Goal: Transaction & Acquisition: Purchase product/service

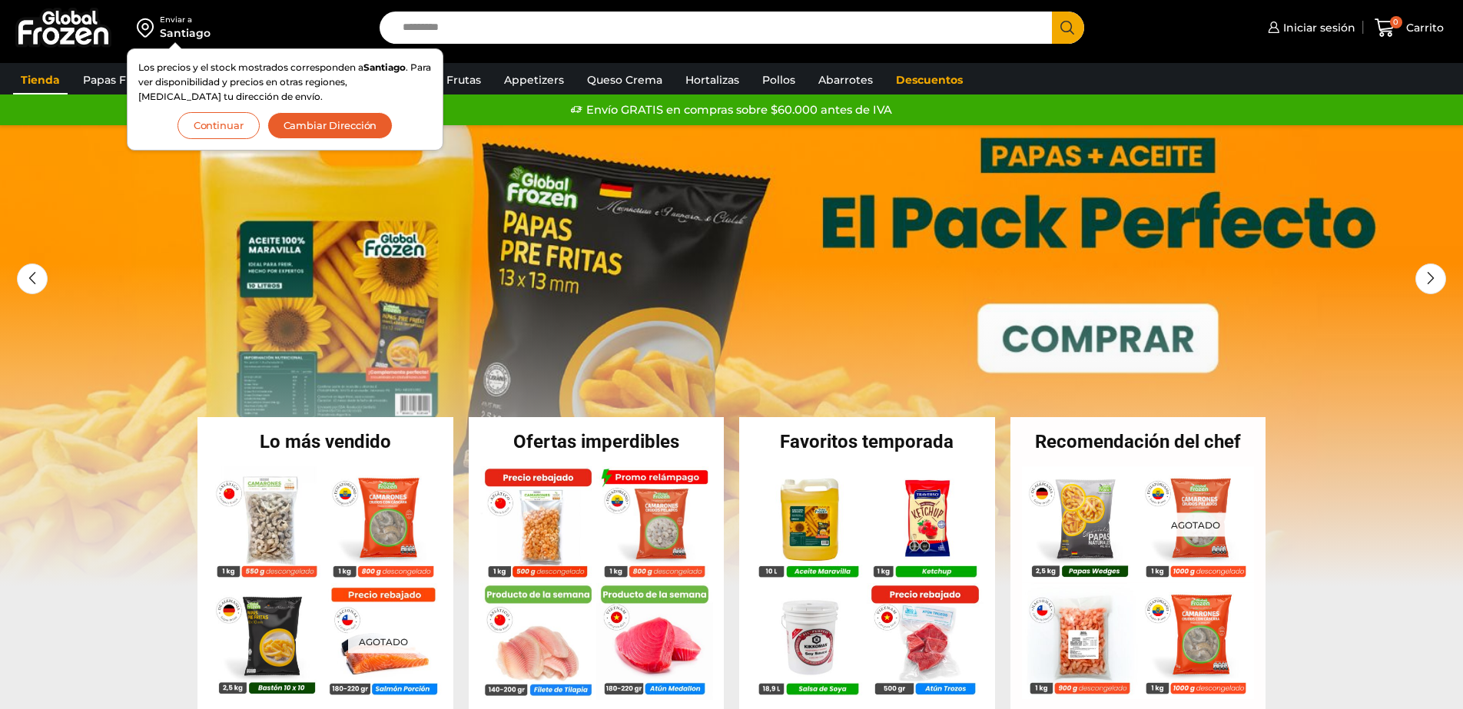
click at [50, 83] on link "Tienda" at bounding box center [40, 79] width 55 height 29
click at [216, 129] on button "Continuar" at bounding box center [219, 125] width 82 height 27
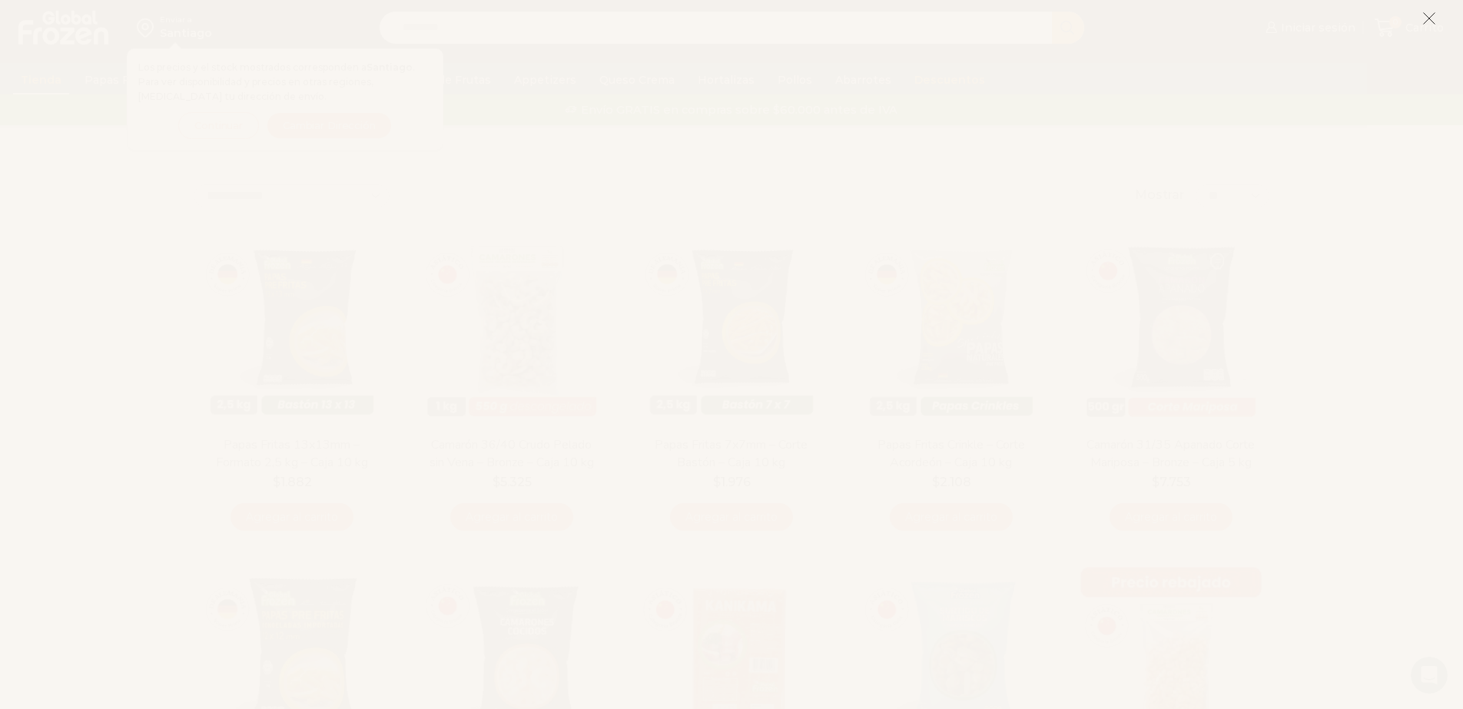
click at [1432, 22] on icon at bounding box center [1429, 19] width 14 height 14
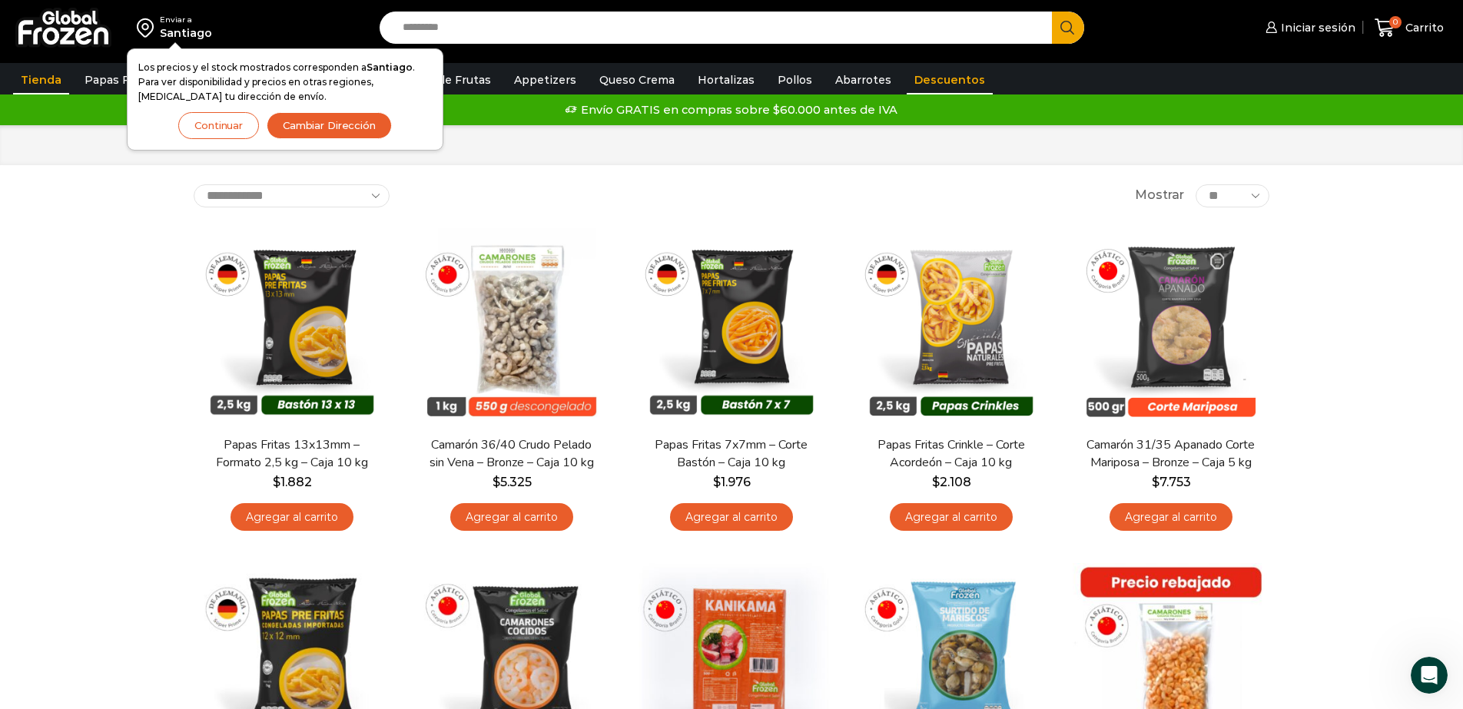
click at [907, 84] on link "Descuentos" at bounding box center [950, 79] width 86 height 29
